Goal: Find specific page/section: Find specific page/section

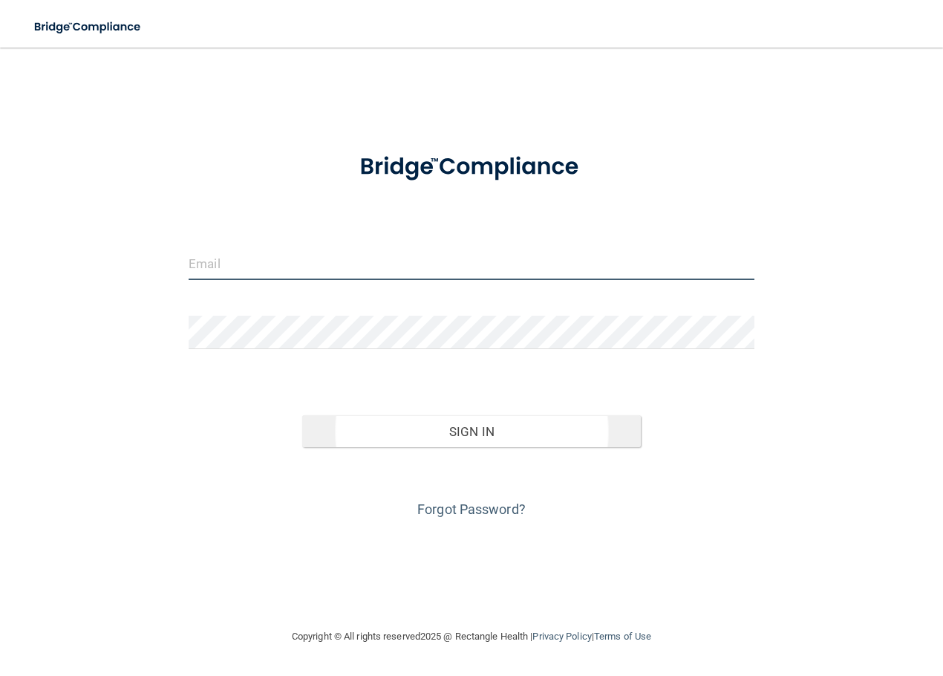
type input "[EMAIL_ADDRESS][DOMAIN_NAME]"
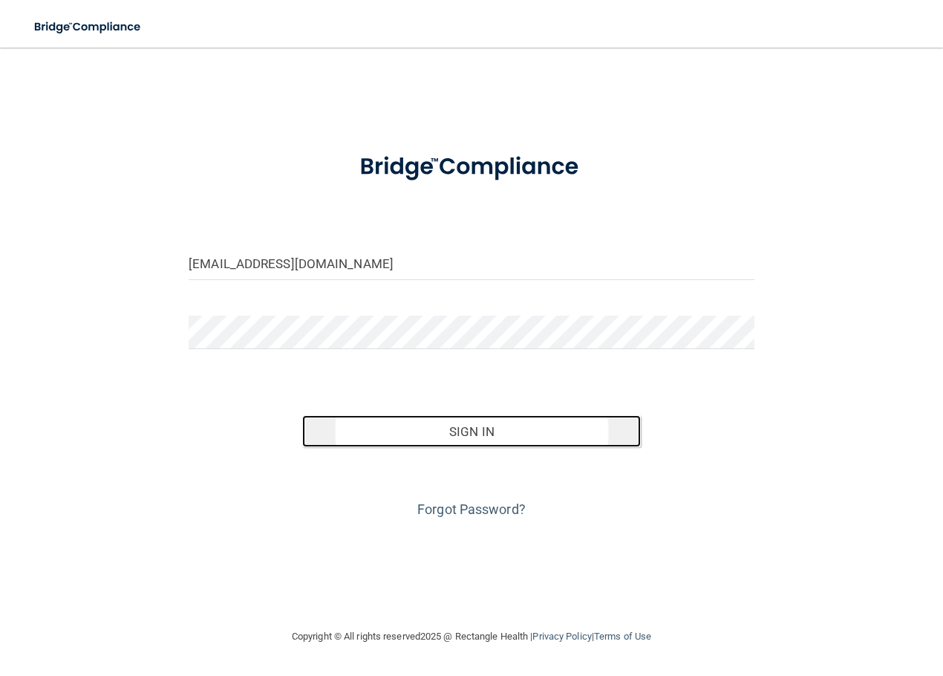
click at [447, 429] on button "Sign In" at bounding box center [471, 431] width 339 height 33
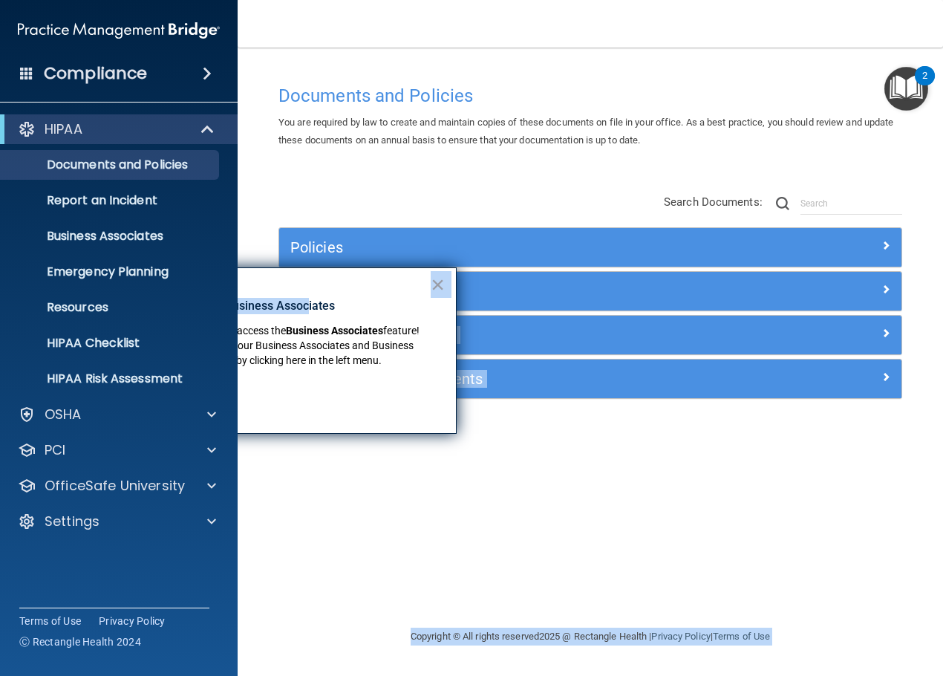
drag, startPoint x: 309, startPoint y: 274, endPoint x: 472, endPoint y: 259, distance: 164.2
click at [483, 263] on body "Compliance HIPAA Documents and Policies Report an Incident Business Associates …" at bounding box center [471, 338] width 943 height 676
click at [438, 280] on button "×" at bounding box center [438, 285] width 14 height 24
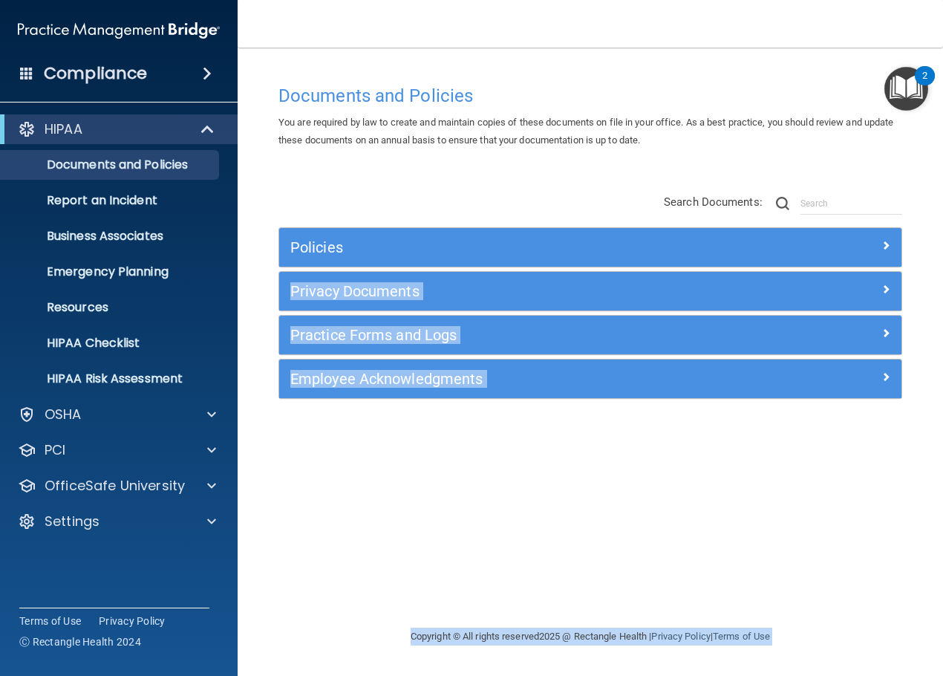
click at [504, 442] on div "Documents and Policies You are required by law to create and maintain copies of…" at bounding box center [590, 352] width 646 height 550
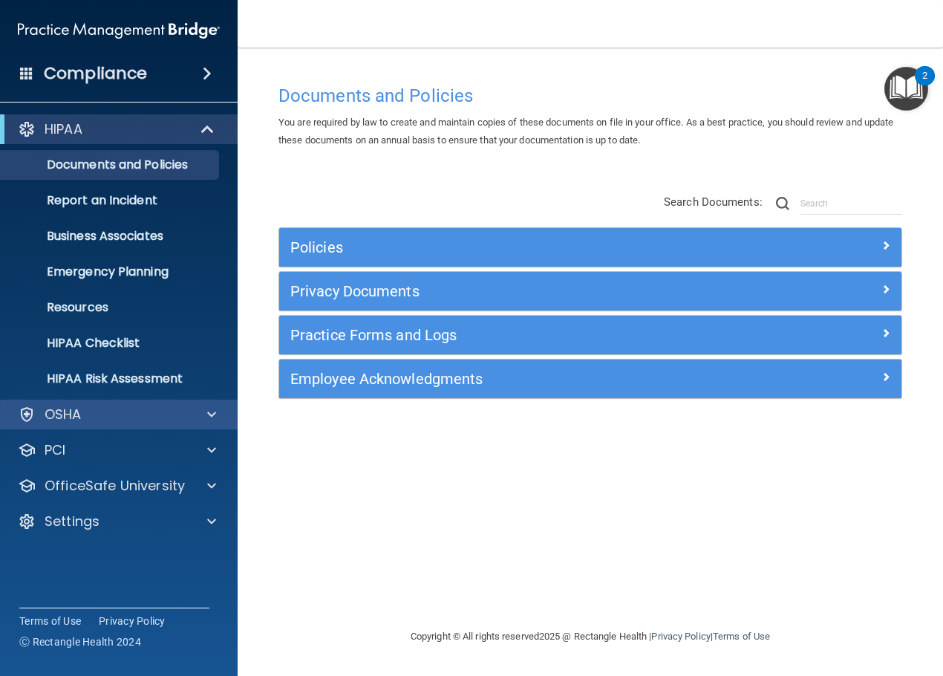
click at [96, 403] on div "OSHA" at bounding box center [119, 415] width 238 height 30
click at [66, 417] on p "OSHA" at bounding box center [63, 415] width 37 height 18
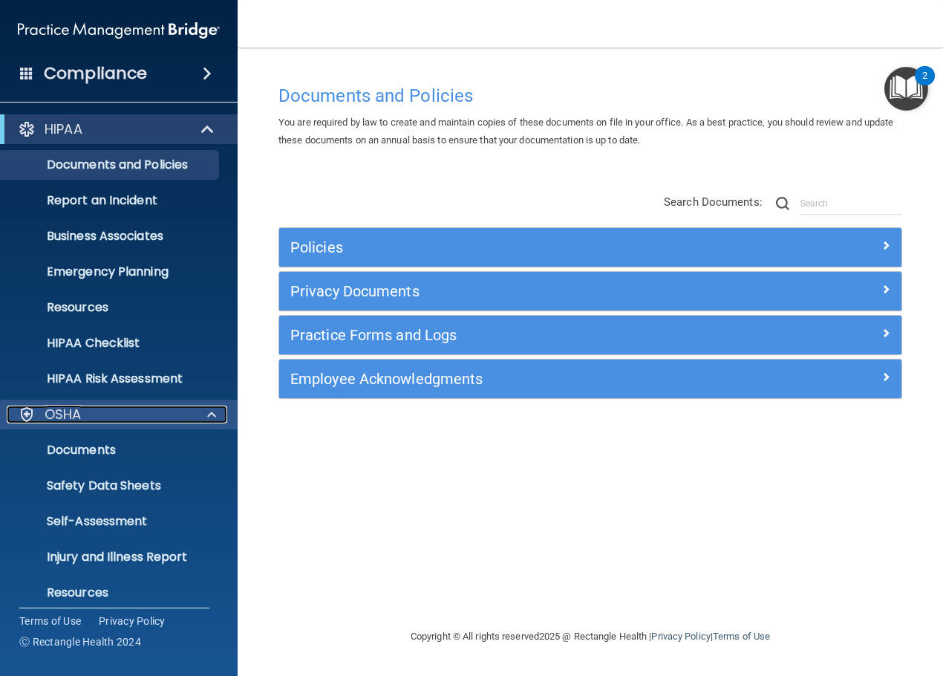
click at [66, 417] on p "OSHA" at bounding box center [63, 415] width 37 height 18
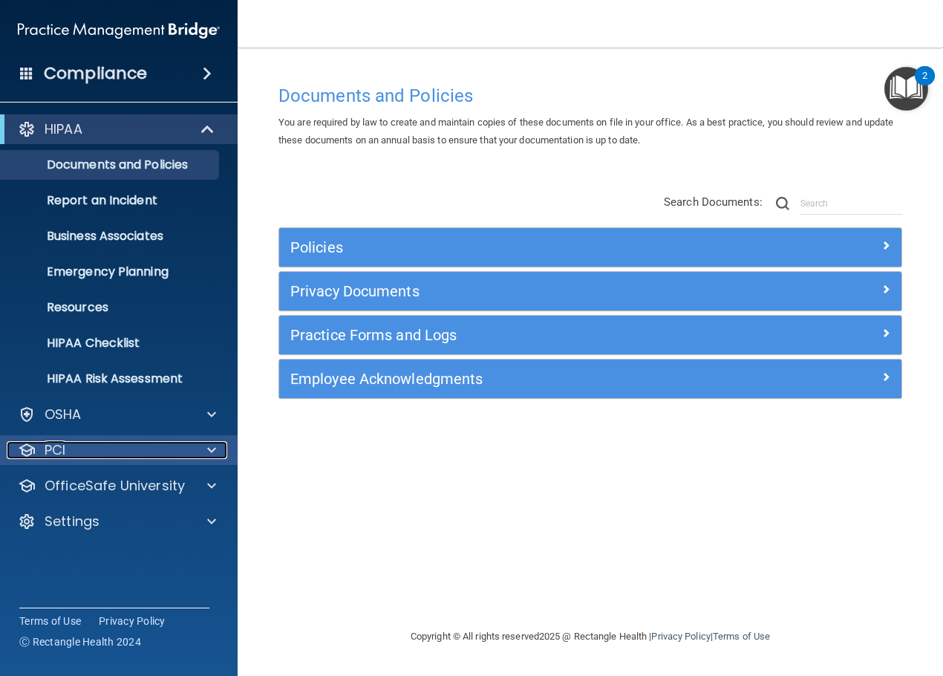
click at [60, 451] on p "PCI" at bounding box center [55, 450] width 21 height 18
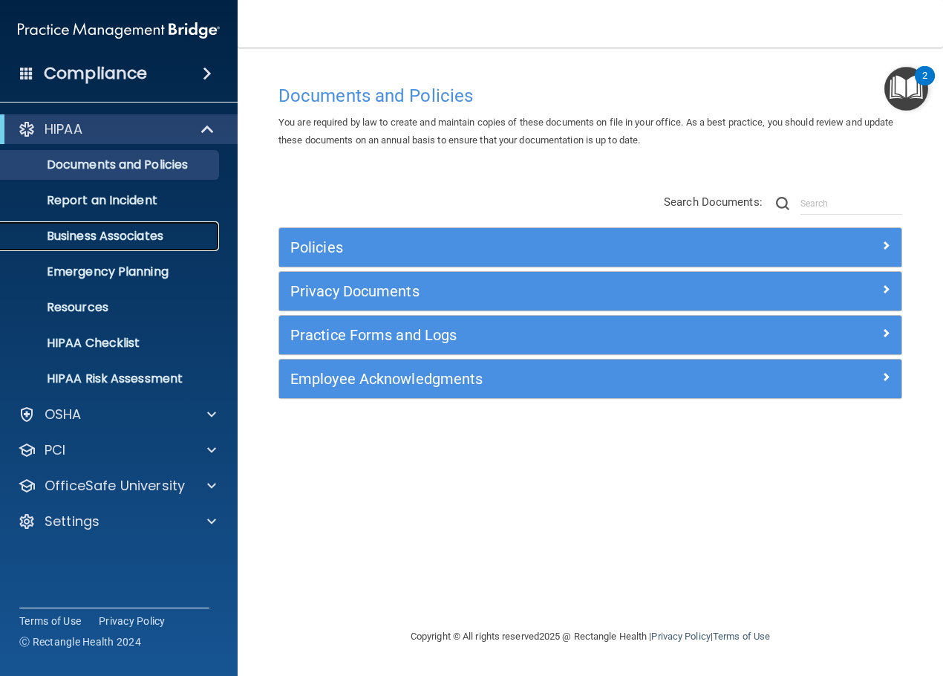
click at [104, 234] on p "Business Associates" at bounding box center [111, 236] width 203 height 15
